Goal: Task Accomplishment & Management: Complete application form

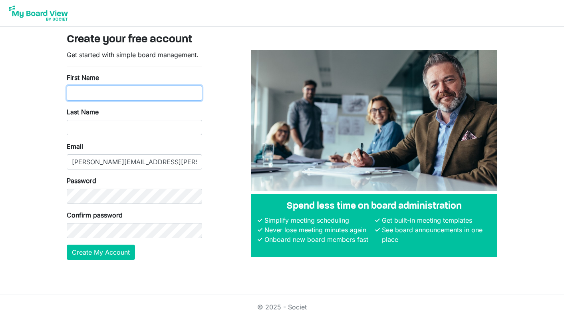
click at [107, 90] on input "First Name" at bounding box center [134, 92] width 135 height 15
type input "[PERSON_NAME]"
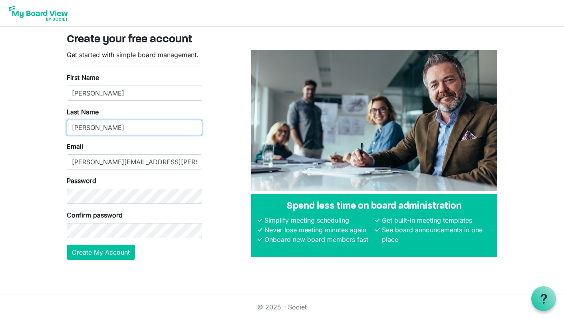
type input "[PERSON_NAME]"
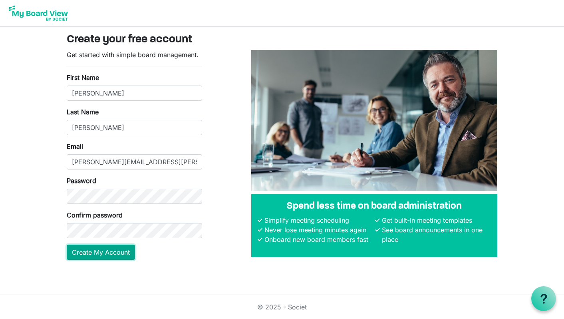
click at [96, 257] on button "Create My Account" at bounding box center [101, 251] width 68 height 15
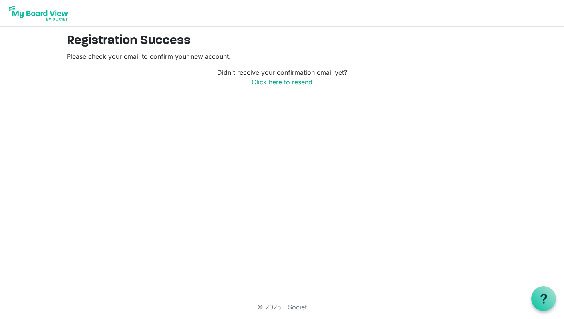
click at [299, 85] on link "Click here to resend" at bounding box center [282, 82] width 61 height 8
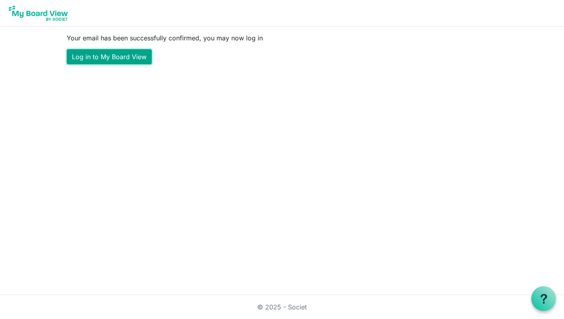
click at [96, 56] on link "Log in to My Board View" at bounding box center [109, 56] width 85 height 15
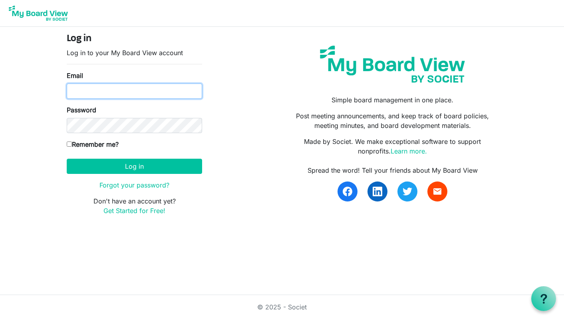
click at [146, 96] on input "Email" at bounding box center [134, 90] width 135 height 15
type input "viviana.aldous@gmail.com"
click at [101, 142] on label "Remember me?" at bounding box center [93, 144] width 52 height 10
click at [72, 142] on input "Remember me?" at bounding box center [69, 143] width 5 height 5
checkbox input "true"
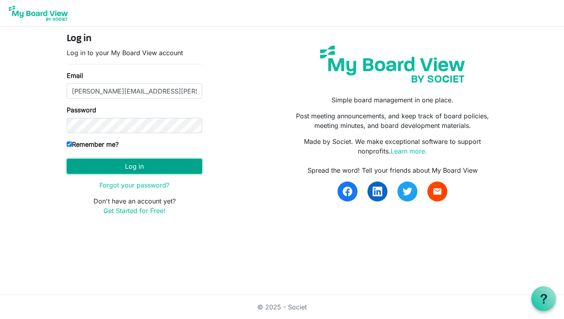
click at [125, 163] on button "Log in" at bounding box center [134, 166] width 135 height 15
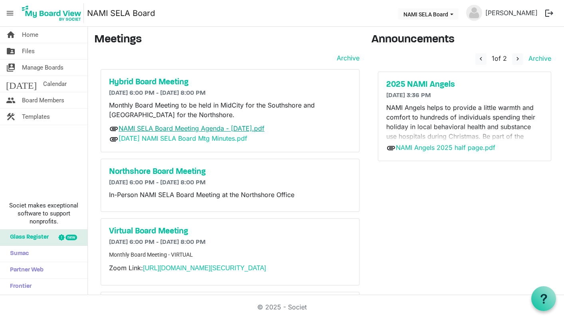
click at [249, 129] on link "NAMI SELA Board Meeting Agenda - [DATE].pdf" at bounding box center [192, 128] width 146 height 8
click at [225, 139] on link "[DATE] NAMI SELA Board Mtg Minutes.pdf" at bounding box center [183, 138] width 129 height 8
